Goal: Task Accomplishment & Management: Complete application form

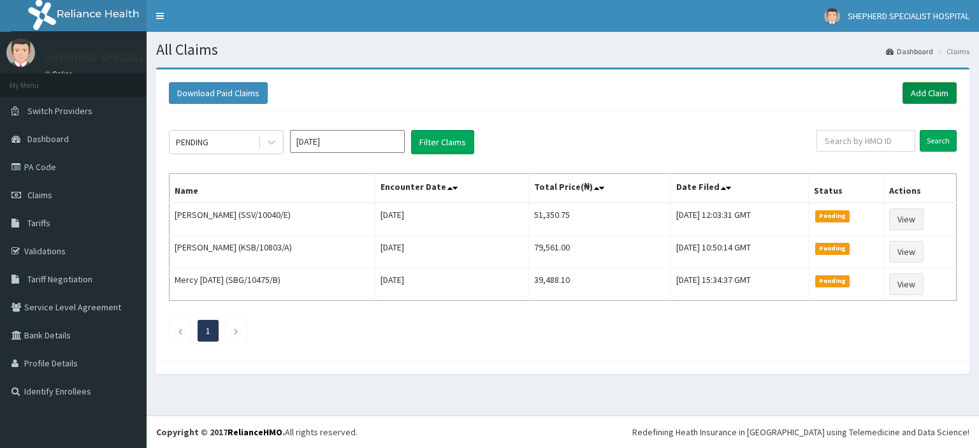
click at [930, 94] on link "Add Claim" at bounding box center [929, 93] width 54 height 22
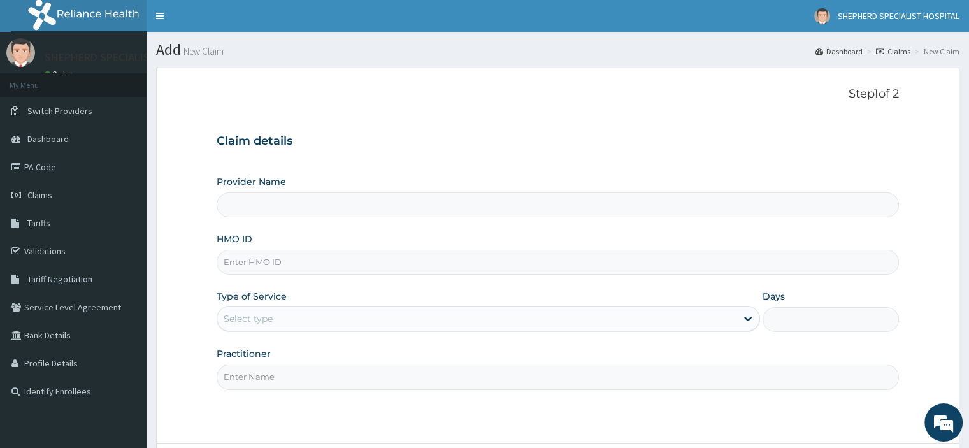
type input "SHEPHERD SPECIALIST HOSPITAL"
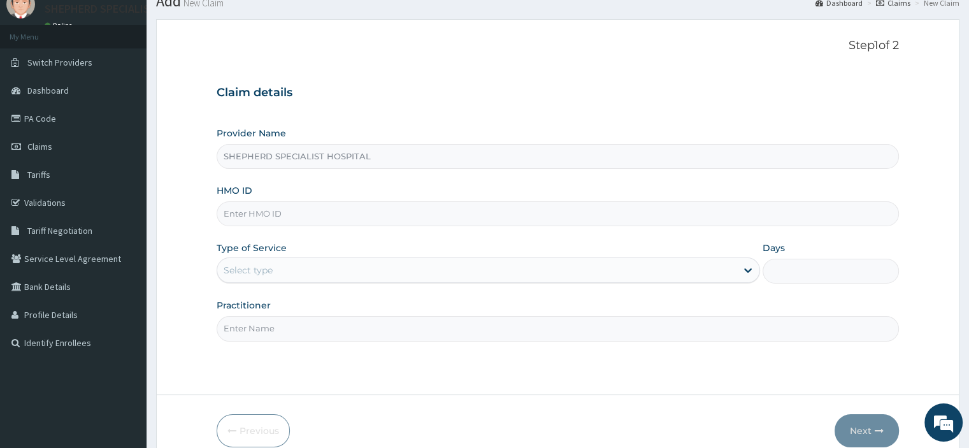
scroll to position [41, 0]
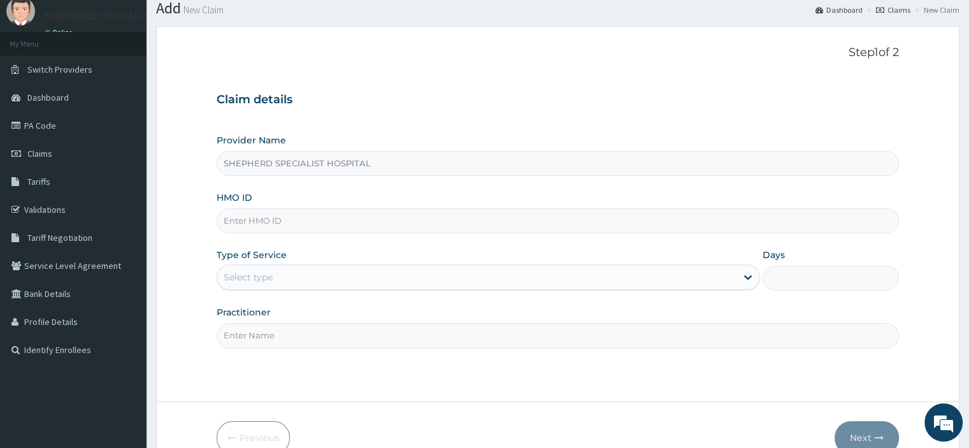
click at [271, 224] on input "HMO ID" at bounding box center [558, 220] width 682 height 25
click at [291, 226] on input "HMO ID" at bounding box center [558, 220] width 682 height 25
click at [307, 215] on input "HMO ID" at bounding box center [558, 220] width 682 height 25
